Goal: Task Accomplishment & Management: Manage account settings

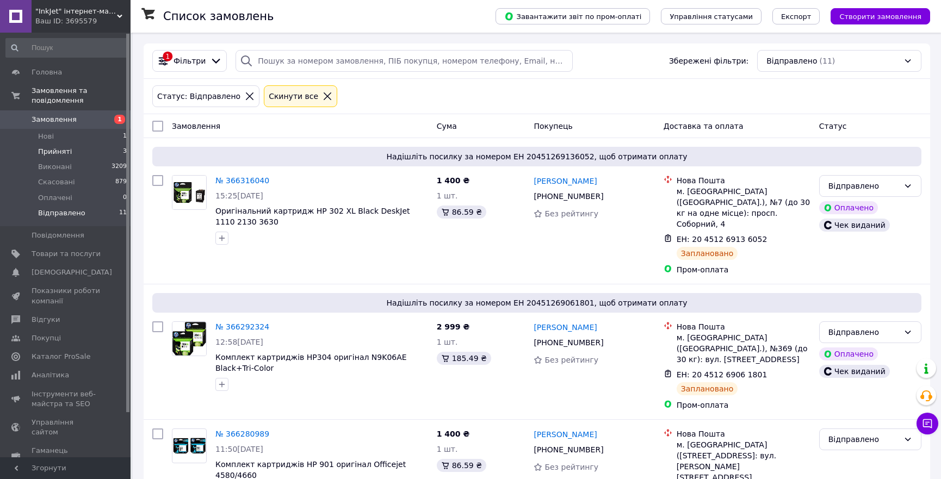
click at [59, 147] on span "Прийняті" at bounding box center [55, 152] width 34 height 10
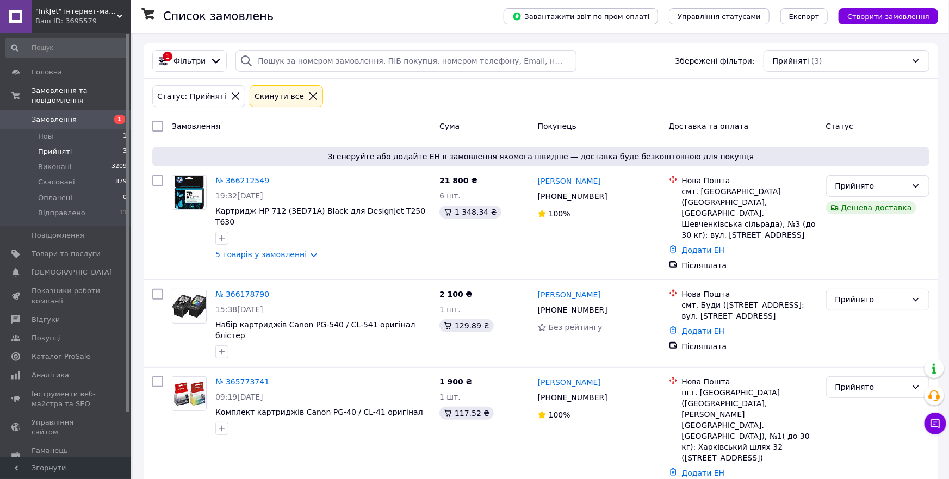
click at [55, 147] on span "Прийняті" at bounding box center [55, 152] width 34 height 10
click at [55, 212] on li "Відправлено 11" at bounding box center [66, 216] width 133 height 21
